Goal: Navigation & Orientation: Find specific page/section

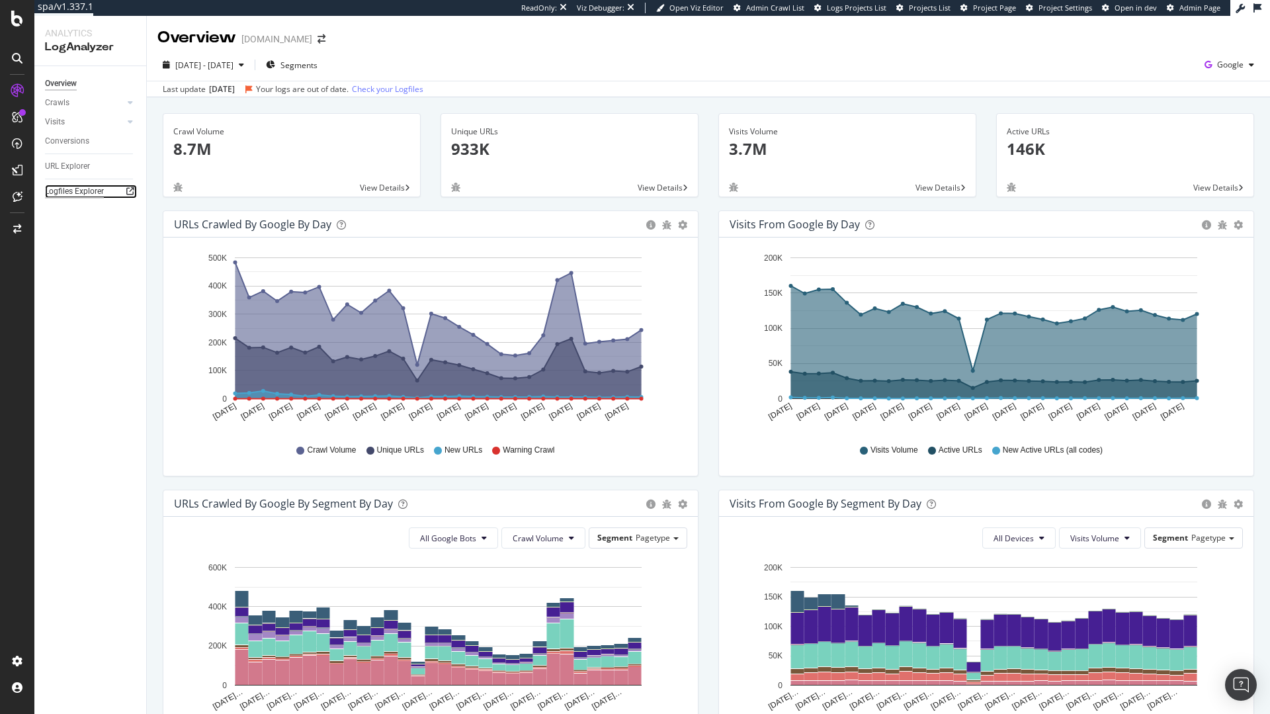
click at [78, 192] on div "Logfiles Explorer" at bounding box center [74, 192] width 59 height 14
